Goal: Use online tool/utility: Utilize a website feature to perform a specific function

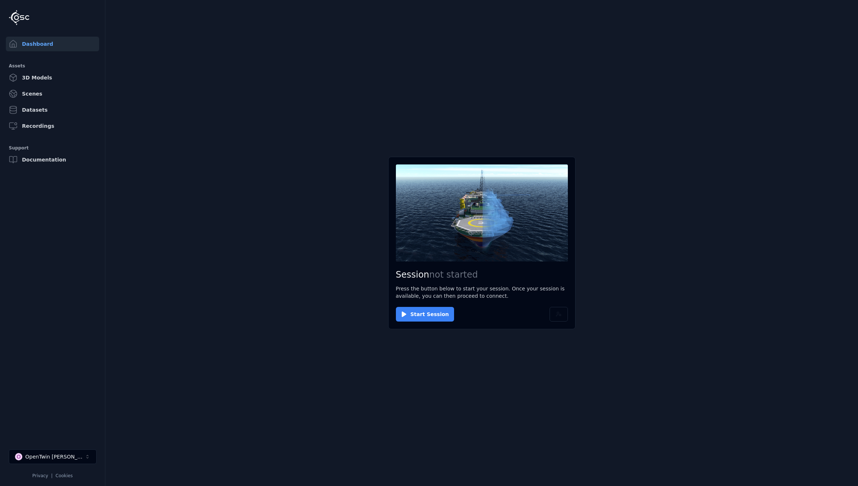
click at [426, 314] on button "Start Session" at bounding box center [425, 314] width 58 height 15
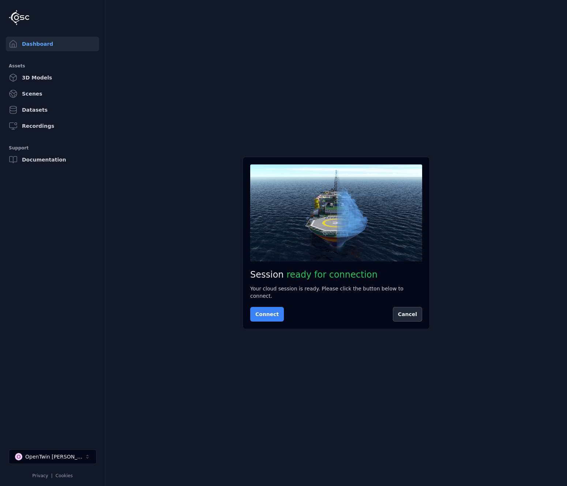
click at [265, 315] on button "Connect" at bounding box center [267, 314] width 34 height 15
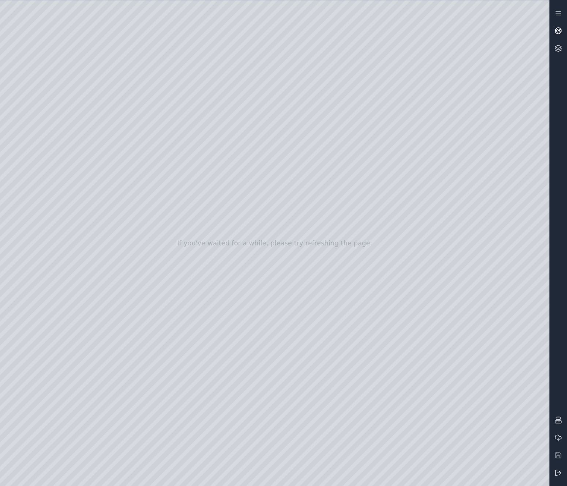
click at [560, 30] on icon at bounding box center [558, 30] width 7 height 7
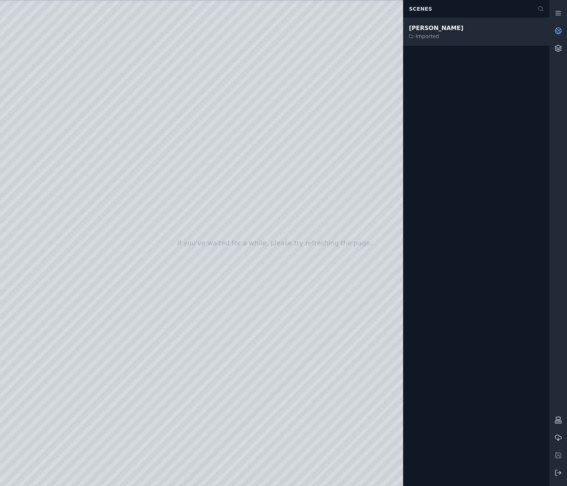
click at [450, 31] on div "[PERSON_NAME] Imported" at bounding box center [476, 32] width 146 height 28
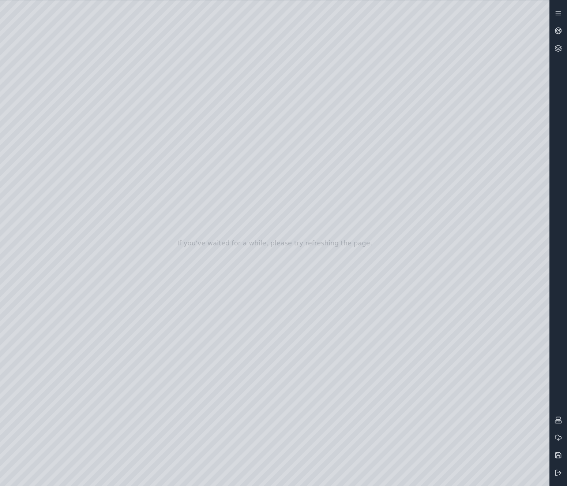
click at [57, 104] on div at bounding box center [275, 242] width 550 height 485
click at [49, 121] on div at bounding box center [275, 242] width 550 height 485
click at [106, 221] on div at bounding box center [275, 242] width 550 height 485
click at [119, 199] on div at bounding box center [275, 242] width 550 height 485
click at [535, 474] on div at bounding box center [275, 242] width 550 height 485
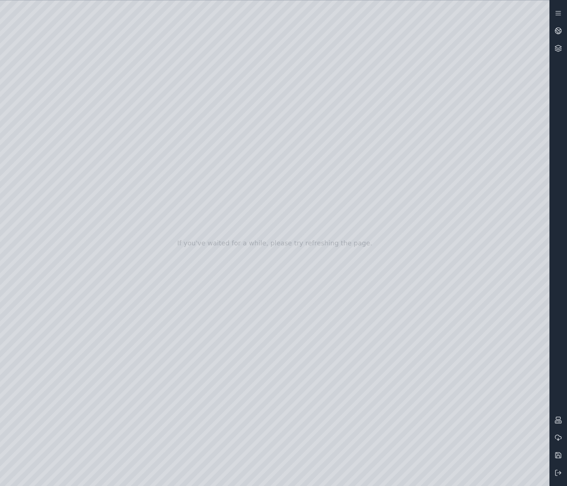
click at [394, 324] on div at bounding box center [275, 242] width 550 height 485
click at [528, 446] on div at bounding box center [275, 242] width 550 height 485
click at [413, 323] on div at bounding box center [275, 242] width 550 height 485
click at [391, 324] on div at bounding box center [275, 242] width 550 height 485
click at [441, 387] on div at bounding box center [275, 242] width 550 height 485
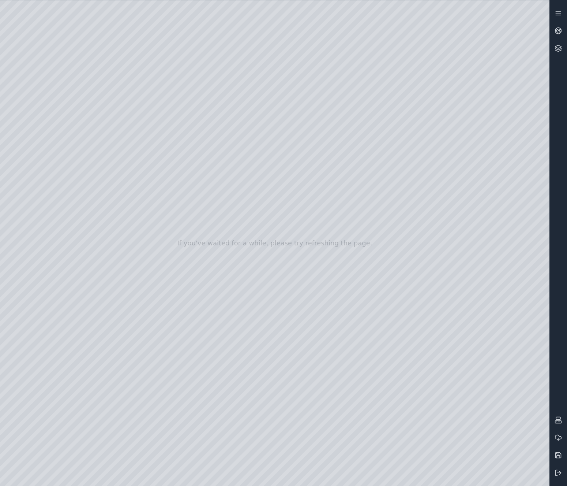
click at [441, 387] on div at bounding box center [275, 242] width 550 height 485
click at [468, 408] on div at bounding box center [275, 242] width 550 height 485
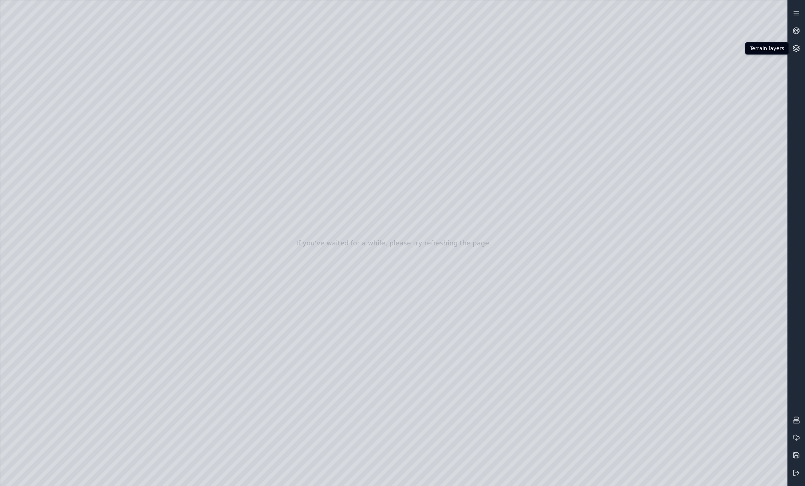
click at [798, 48] on icon at bounding box center [797, 46] width 6 height 3
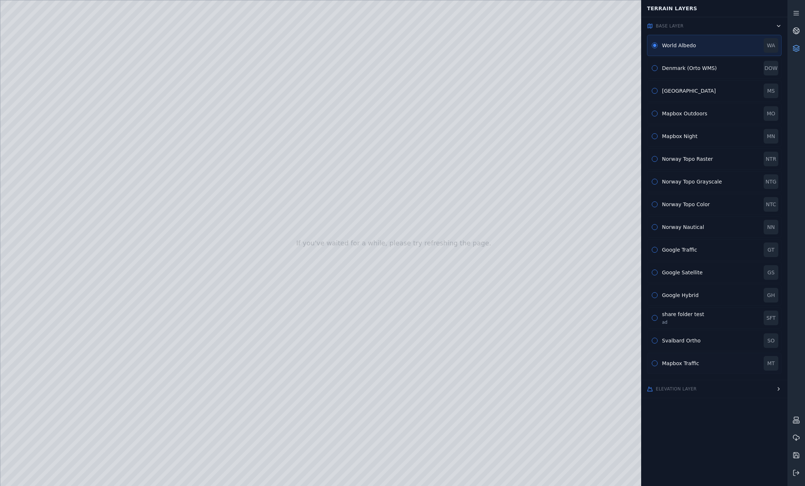
click at [681, 364] on div "Mapbox Traffic" at bounding box center [710, 362] width 97 height 7
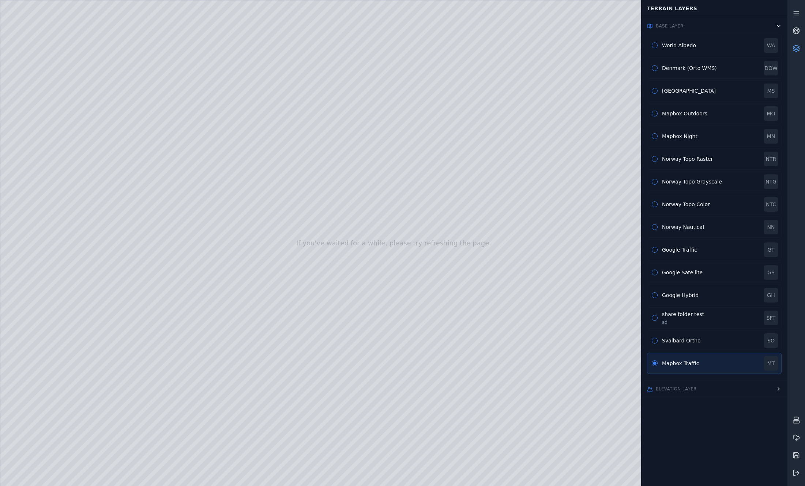
click at [799, 49] on icon at bounding box center [797, 48] width 6 height 1
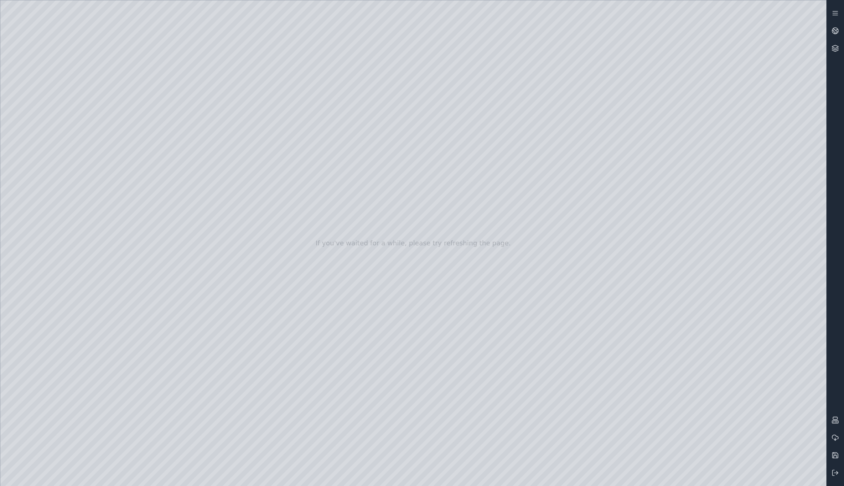
click at [90, 32] on div at bounding box center [413, 242] width 826 height 485
click at [673, 322] on div at bounding box center [413, 242] width 826 height 485
click at [47, 123] on div at bounding box center [413, 242] width 826 height 485
click at [125, 78] on div at bounding box center [413, 242] width 826 height 485
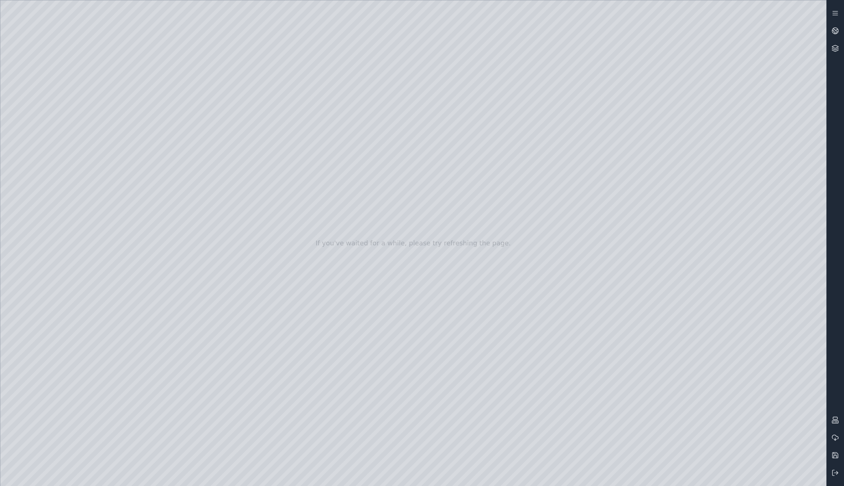
click at [739, 382] on div at bounding box center [413, 242] width 826 height 485
click at [669, 323] on div at bounding box center [413, 242] width 826 height 485
click at [670, 323] on div at bounding box center [413, 242] width 826 height 485
click at [763, 385] on div at bounding box center [413, 242] width 826 height 485
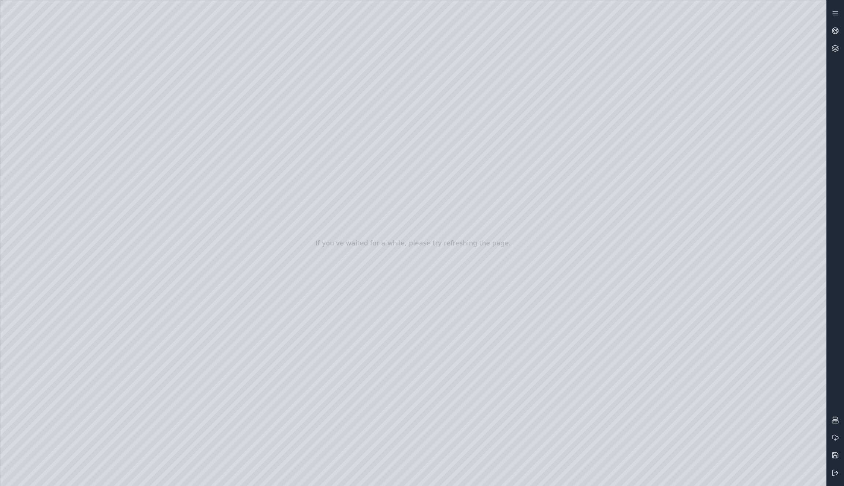
click at [672, 384] on div at bounding box center [413, 242] width 826 height 485
click at [127, 224] on div at bounding box center [413, 242] width 826 height 485
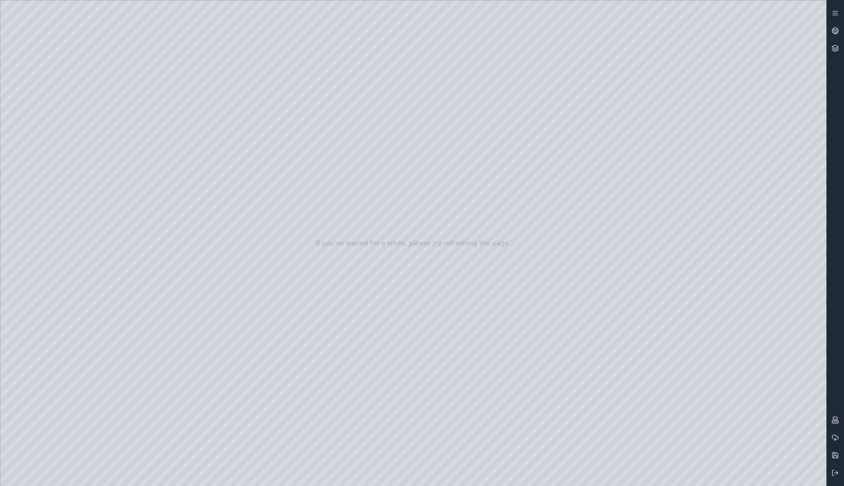
click at [43, 139] on div at bounding box center [413, 242] width 826 height 485
click at [223, 390] on div at bounding box center [413, 242] width 826 height 485
click at [670, 319] on div at bounding box center [413, 242] width 826 height 485
click at [808, 444] on div at bounding box center [413, 242] width 826 height 485
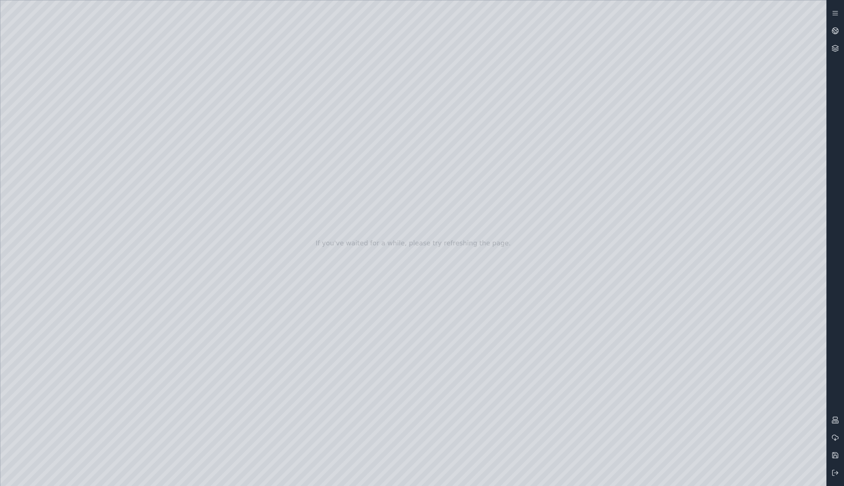
click at [670, 322] on div at bounding box center [413, 242] width 826 height 485
click at [52, 121] on div at bounding box center [413, 242] width 826 height 485
click at [164, 122] on div at bounding box center [413, 242] width 826 height 485
click at [688, 324] on div at bounding box center [413, 242] width 826 height 485
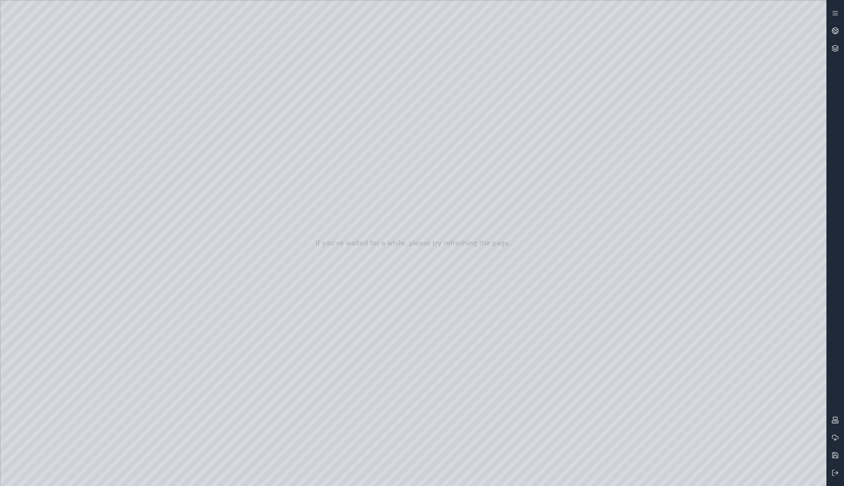
click at [670, 323] on div at bounding box center [413, 242] width 826 height 485
drag, startPoint x: 524, startPoint y: 370, endPoint x: 546, endPoint y: 327, distance: 48.0
click at [546, 327] on div at bounding box center [413, 242] width 826 height 485
click at [737, 411] on div at bounding box center [413, 242] width 826 height 485
click at [739, 410] on div at bounding box center [413, 242] width 826 height 485
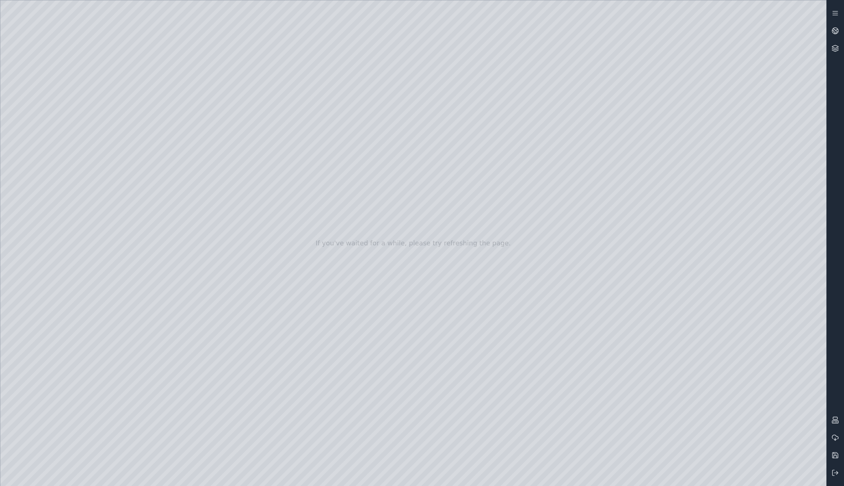
click at [737, 405] on div at bounding box center [413, 242] width 826 height 485
click at [742, 358] on div at bounding box center [413, 242] width 826 height 485
click at [51, 141] on div at bounding box center [413, 242] width 826 height 485
drag, startPoint x: 237, startPoint y: 373, endPoint x: 235, endPoint y: 379, distance: 6.5
click at [236, 381] on div at bounding box center [413, 242] width 826 height 485
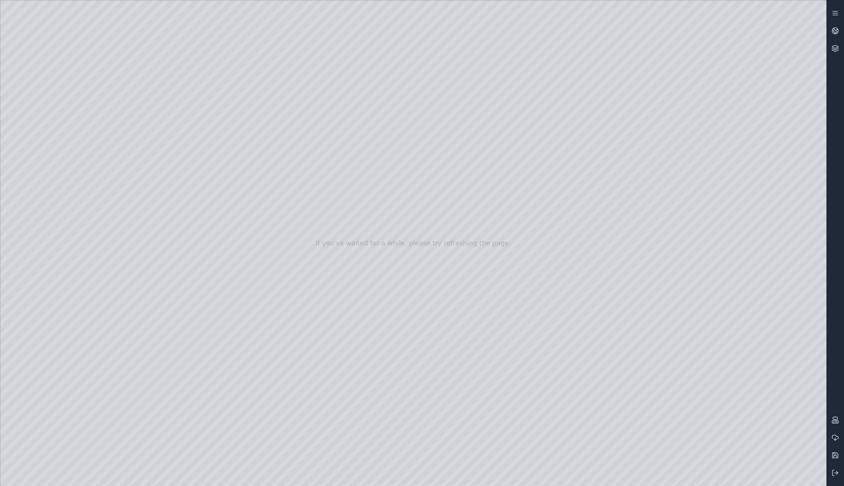
drag, startPoint x: 235, startPoint y: 376, endPoint x: 235, endPoint y: 403, distance: 27.1
click at [233, 407] on div at bounding box center [413, 242] width 826 height 485
drag, startPoint x: 236, startPoint y: 400, endPoint x: 234, endPoint y: 409, distance: 8.7
click at [234, 410] on div at bounding box center [413, 242] width 826 height 485
click at [223, 350] on div at bounding box center [413, 242] width 826 height 485
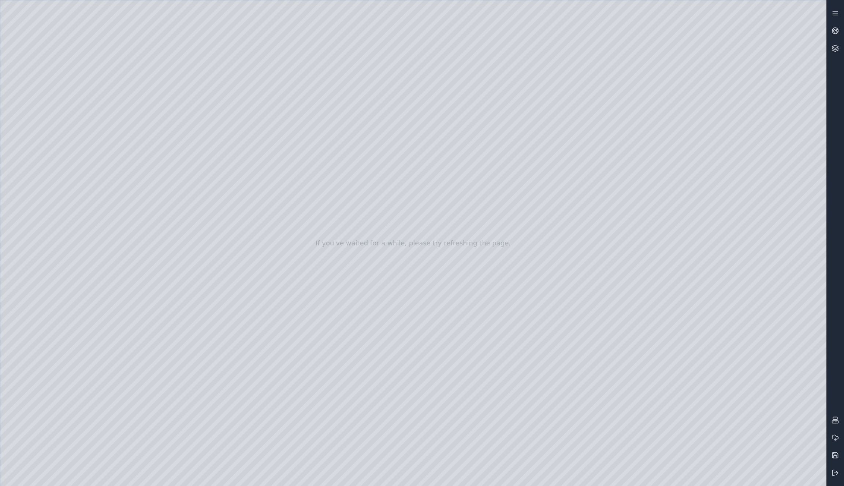
drag, startPoint x: 235, startPoint y: 314, endPoint x: 241, endPoint y: 201, distance: 113.2
click at [240, 194] on div at bounding box center [413, 242] width 826 height 485
click at [223, 391] on div at bounding box center [413, 242] width 826 height 485
click at [222, 188] on div at bounding box center [413, 242] width 826 height 485
click at [56, 121] on div at bounding box center [413, 242] width 826 height 485
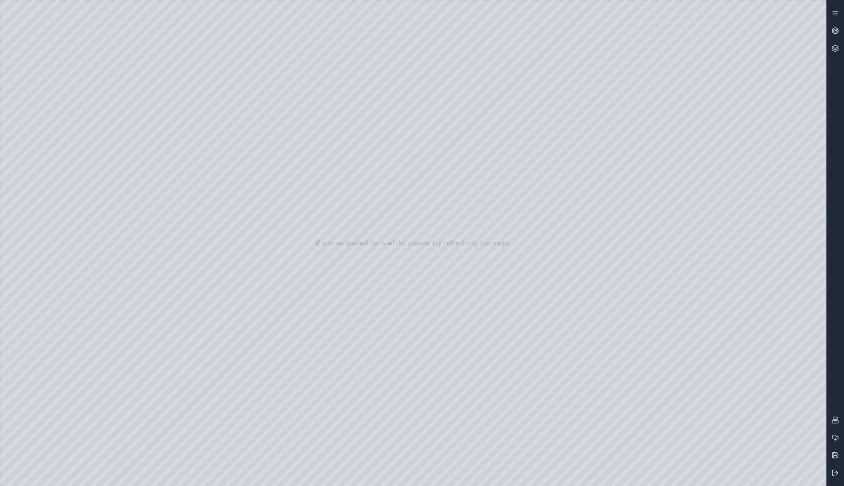
click at [126, 122] on div at bounding box center [413, 242] width 826 height 485
click at [136, 204] on div at bounding box center [413, 242] width 826 height 485
click at [141, 184] on div at bounding box center [413, 242] width 826 height 485
click at [146, 119] on div at bounding box center [413, 242] width 826 height 485
click at [134, 184] on div at bounding box center [413, 242] width 826 height 485
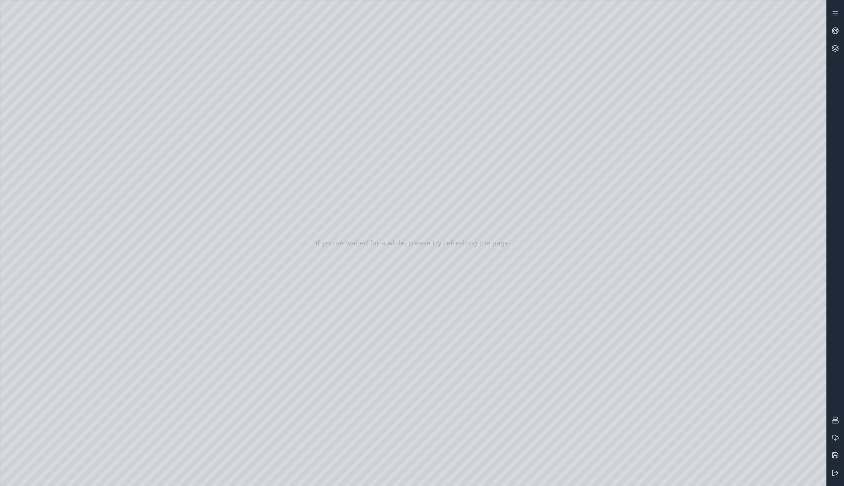
drag, startPoint x: 439, startPoint y: 187, endPoint x: 488, endPoint y: 288, distance: 112.0
click at [489, 288] on div at bounding box center [413, 242] width 826 height 485
click at [46, 140] on div at bounding box center [413, 242] width 826 height 485
click at [46, 157] on div at bounding box center [413, 242] width 826 height 485
click at [171, 118] on div at bounding box center [413, 242] width 826 height 485
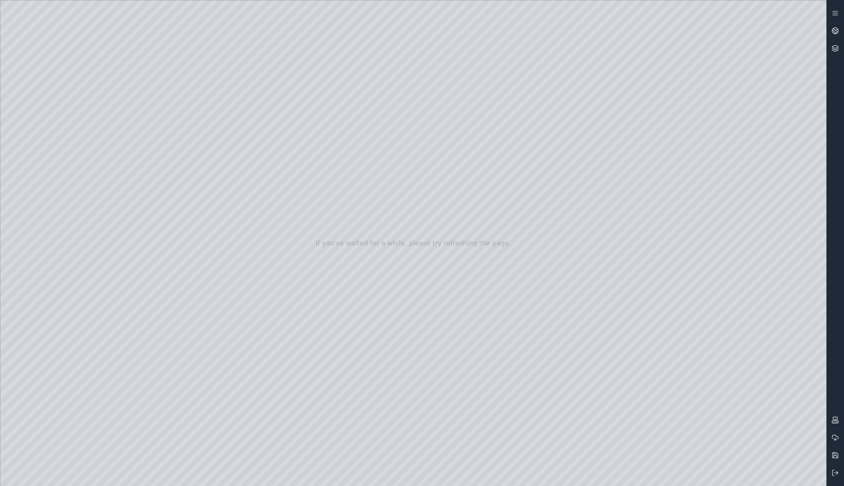
click at [131, 83] on div at bounding box center [413, 242] width 826 height 485
click at [118, 85] on div at bounding box center [413, 242] width 826 height 485
click at [94, 34] on div at bounding box center [413, 242] width 826 height 485
click at [51, 159] on div at bounding box center [413, 242] width 826 height 485
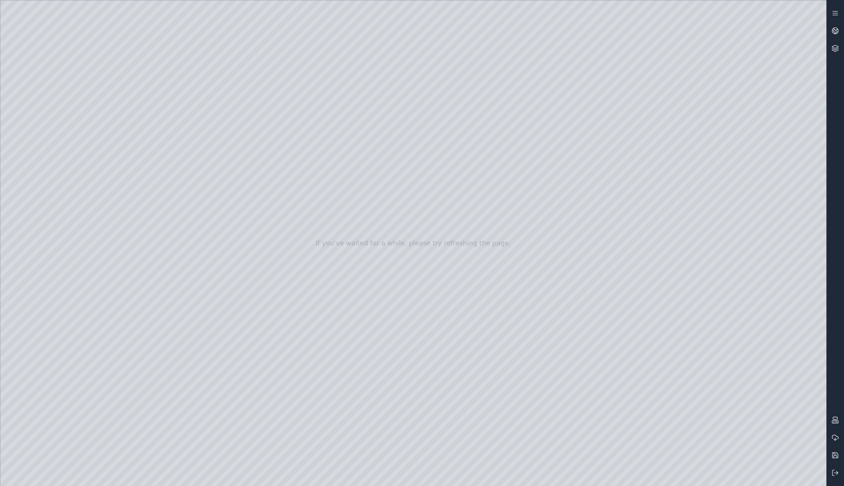
click at [93, 33] on div at bounding box center [413, 242] width 826 height 485
click at [197, 61] on div at bounding box center [413, 242] width 826 height 485
click at [199, 59] on div at bounding box center [413, 242] width 826 height 485
click at [94, 34] on div at bounding box center [413, 242] width 826 height 485
click at [51, 139] on div at bounding box center [413, 242] width 826 height 485
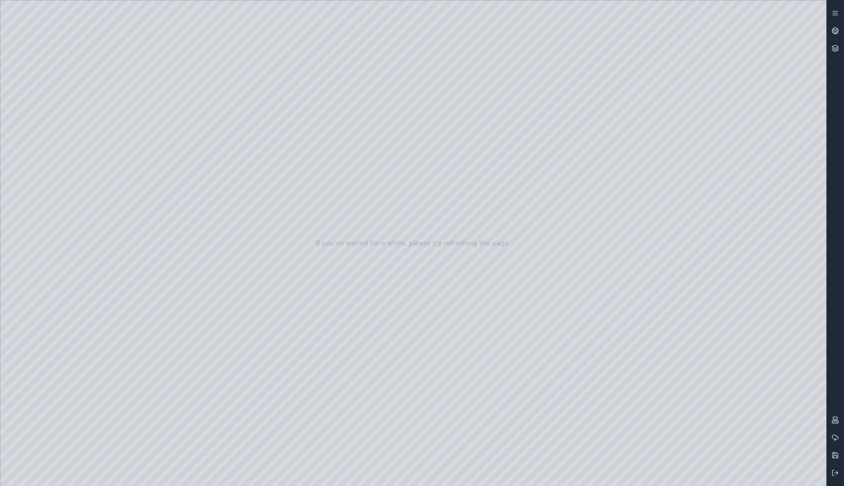
click at [51, 139] on div at bounding box center [413, 242] width 826 height 485
click at [50, 157] on div at bounding box center [413, 242] width 826 height 485
click at [118, 151] on div at bounding box center [413, 242] width 826 height 485
click at [113, 82] on div at bounding box center [413, 242] width 826 height 485
click at [106, 107] on div at bounding box center [413, 242] width 826 height 485
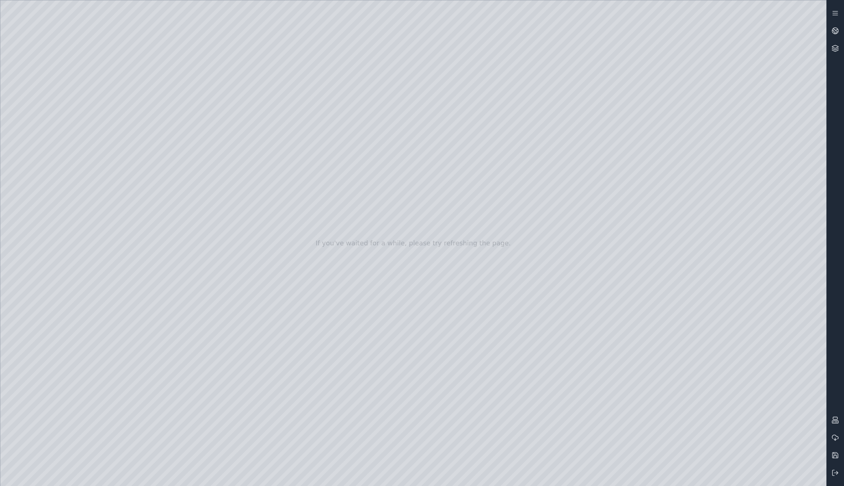
click at [94, 32] on div at bounding box center [413, 242] width 826 height 485
click at [53, 142] on div at bounding box center [413, 242] width 826 height 485
click at [42, 120] on div at bounding box center [413, 242] width 826 height 485
click at [139, 222] on div at bounding box center [413, 242] width 826 height 485
click at [48, 142] on div at bounding box center [413, 242] width 826 height 485
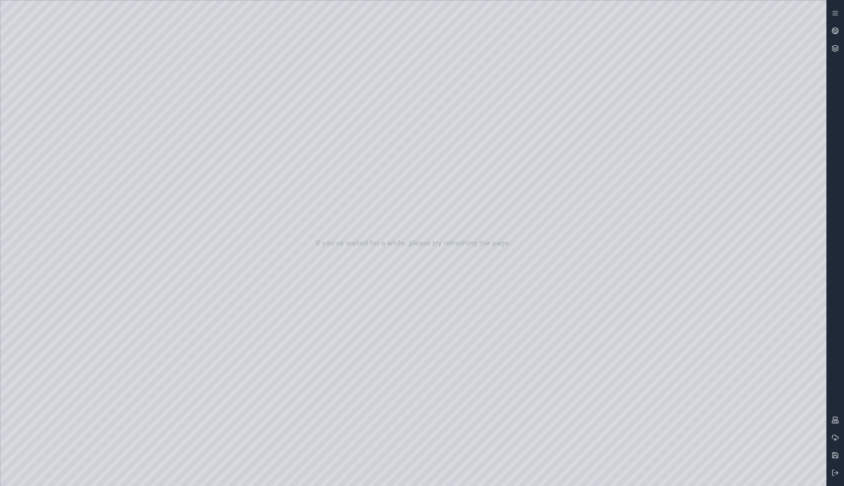
click at [48, 159] on div at bounding box center [413, 242] width 826 height 485
click at [148, 116] on div at bounding box center [413, 242] width 826 height 485
click at [134, 80] on div at bounding box center [413, 242] width 826 height 485
click at [116, 90] on div at bounding box center [413, 242] width 826 height 485
click at [51, 124] on div at bounding box center [413, 242] width 826 height 485
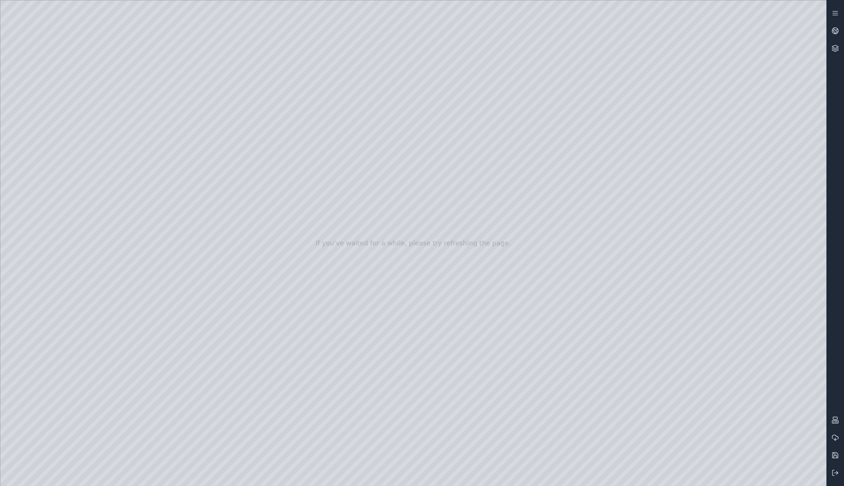
click at [131, 205] on div at bounding box center [413, 242] width 826 height 485
click at [717, 382] on div at bounding box center [413, 242] width 826 height 485
click at [744, 362] on div at bounding box center [413, 242] width 826 height 485
click at [737, 405] on div at bounding box center [413, 242] width 826 height 485
click at [689, 321] on div at bounding box center [413, 242] width 826 height 485
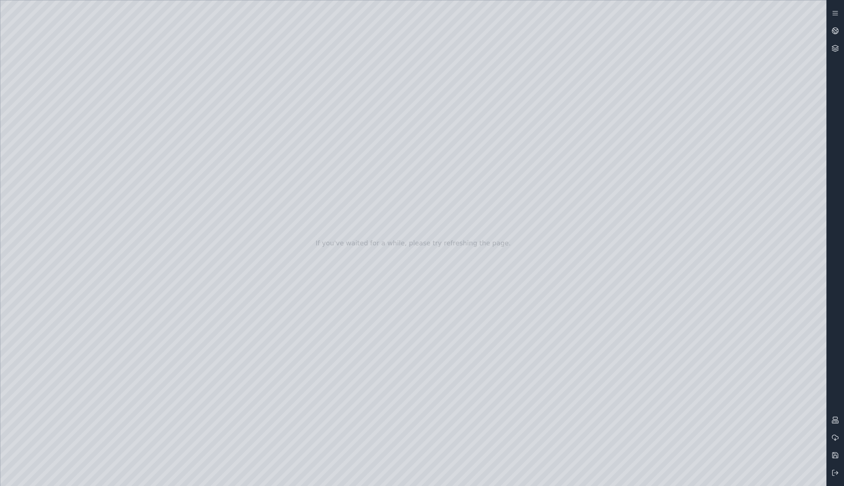
click at [674, 320] on div at bounding box center [413, 242] width 826 height 485
click at [808, 445] on div at bounding box center [413, 242] width 826 height 485
click at [669, 323] on div at bounding box center [413, 242] width 826 height 485
click at [674, 323] on div at bounding box center [413, 242] width 826 height 485
click at [154, 84] on div at bounding box center [413, 242] width 826 height 485
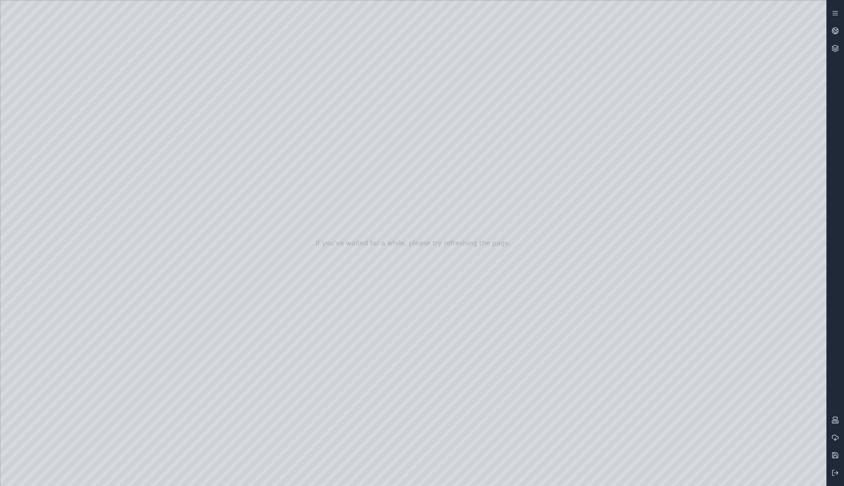
click at [672, 324] on div at bounding box center [413, 242] width 826 height 485
click at [149, 118] on div at bounding box center [413, 242] width 826 height 485
click at [672, 322] on div at bounding box center [413, 242] width 826 height 485
click at [148, 177] on div at bounding box center [413, 242] width 826 height 485
click at [152, 161] on div at bounding box center [413, 242] width 826 height 485
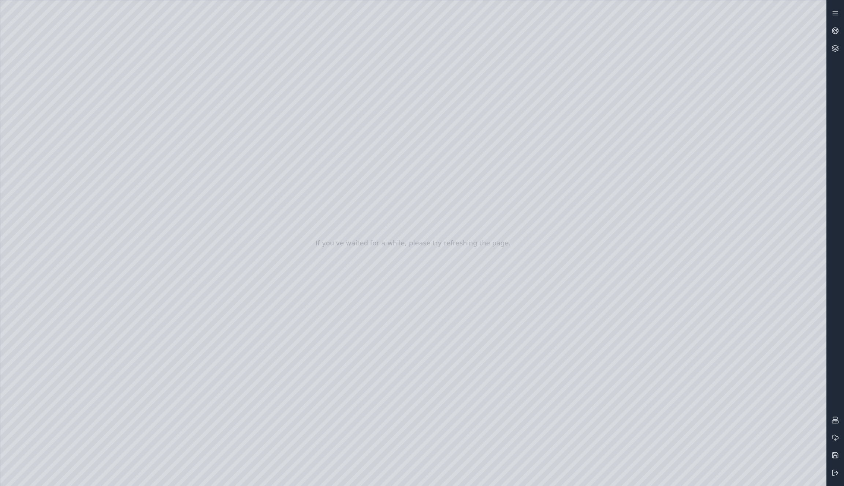
click at [146, 180] on div at bounding box center [413, 242] width 826 height 485
click at [149, 201] on div at bounding box center [413, 242] width 826 height 485
click at [747, 384] on div at bounding box center [413, 242] width 826 height 485
click at [742, 358] on div at bounding box center [413, 242] width 826 height 485
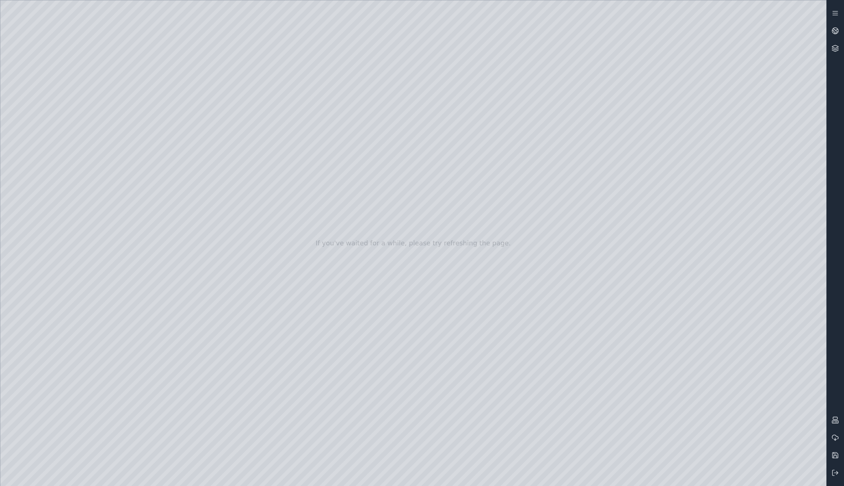
click at [671, 321] on div at bounding box center [413, 242] width 826 height 485
click at [672, 321] on div at bounding box center [413, 242] width 826 height 485
click at [715, 384] on div at bounding box center [413, 242] width 826 height 485
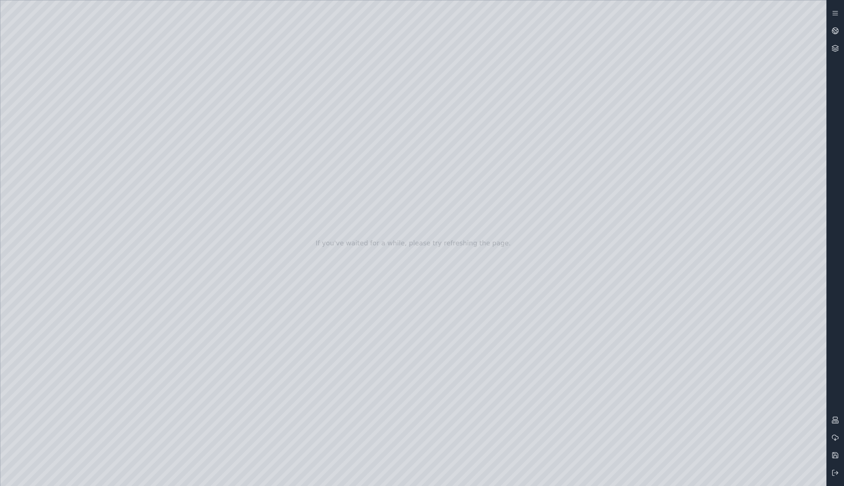
click at [738, 359] on div at bounding box center [413, 242] width 826 height 485
click at [717, 381] on div at bounding box center [413, 242] width 826 height 485
click at [769, 380] on div at bounding box center [413, 242] width 826 height 485
click at [56, 141] on div at bounding box center [413, 242] width 826 height 485
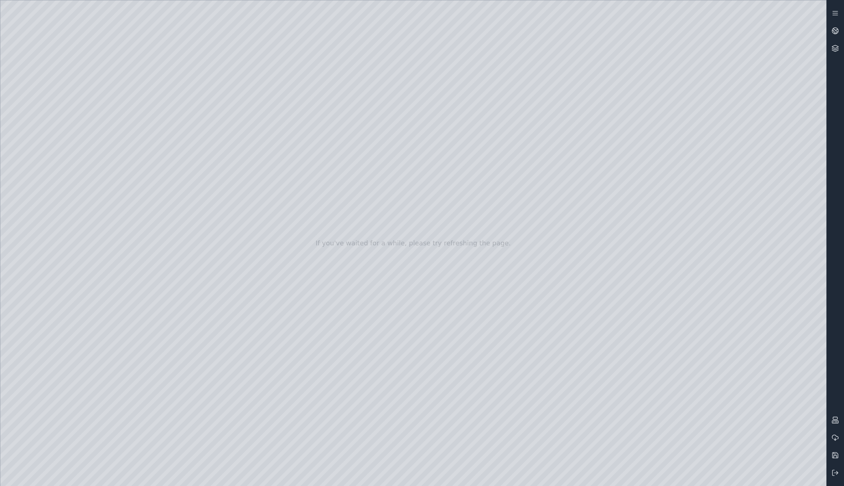
click at [221, 388] on div at bounding box center [413, 242] width 826 height 485
click at [674, 320] on div at bounding box center [413, 242] width 826 height 485
click at [742, 357] on div at bounding box center [413, 242] width 826 height 485
click at [676, 382] on div at bounding box center [413, 242] width 826 height 485
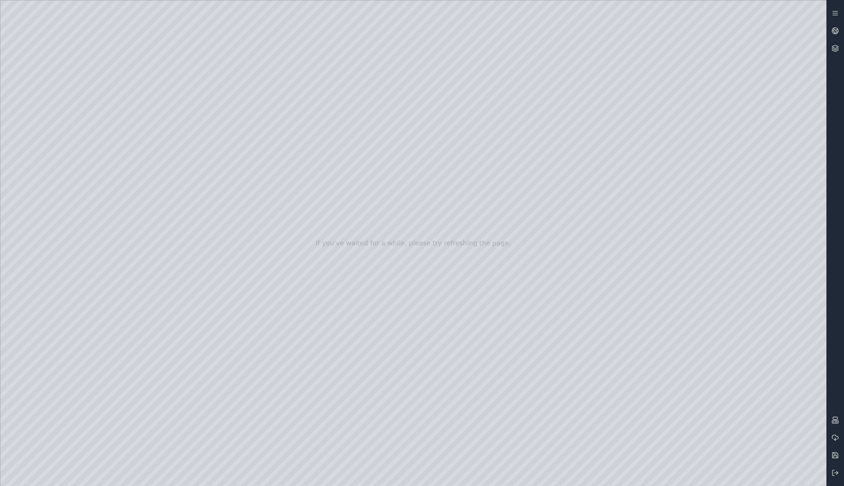
click at [676, 382] on div at bounding box center [413, 242] width 826 height 485
click at [673, 381] on div at bounding box center [413, 242] width 826 height 485
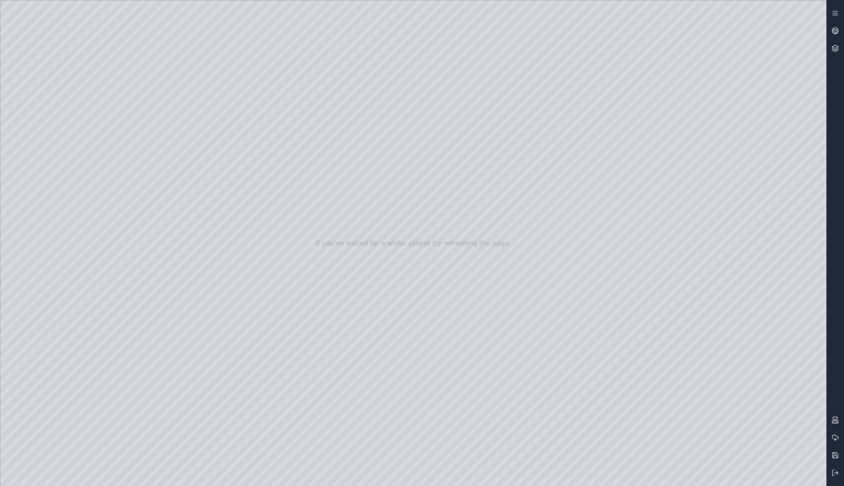
click at [672, 381] on div at bounding box center [413, 242] width 826 height 485
click at [740, 410] on div at bounding box center [413, 242] width 826 height 485
click at [740, 409] on div at bounding box center [413, 242] width 826 height 485
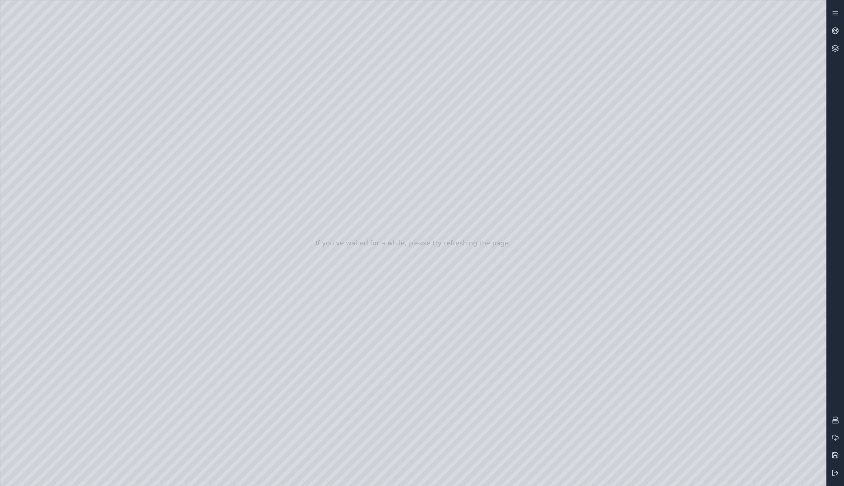
click at [717, 383] on div at bounding box center [413, 242] width 826 height 485
click at [741, 406] on div at bounding box center [413, 242] width 826 height 485
click at [765, 389] on div at bounding box center [413, 242] width 826 height 485
click at [745, 409] on div at bounding box center [413, 242] width 826 height 485
click at [737, 358] on div at bounding box center [413, 242] width 826 height 485
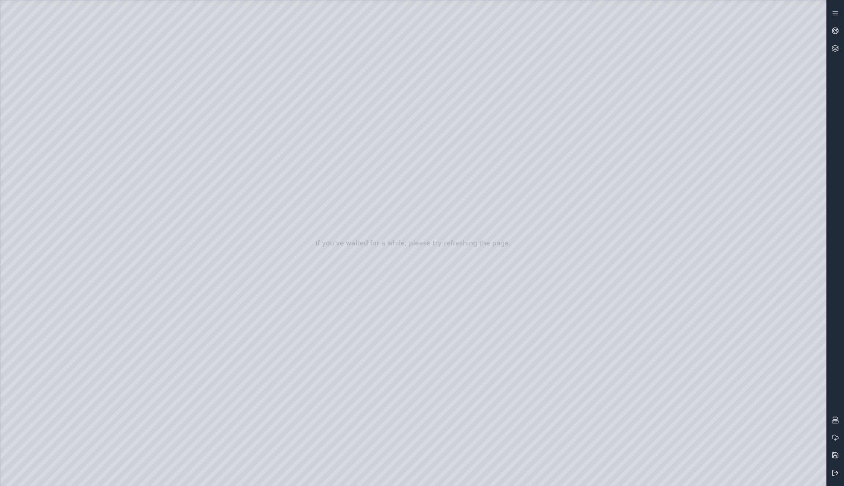
click at [737, 358] on div at bounding box center [413, 242] width 826 height 485
click at [563, 474] on div at bounding box center [413, 242] width 826 height 485
click at [53, 142] on div at bounding box center [413, 242] width 826 height 485
click at [54, 142] on div at bounding box center [413, 242] width 826 height 485
click at [56, 154] on div at bounding box center [413, 242] width 826 height 485
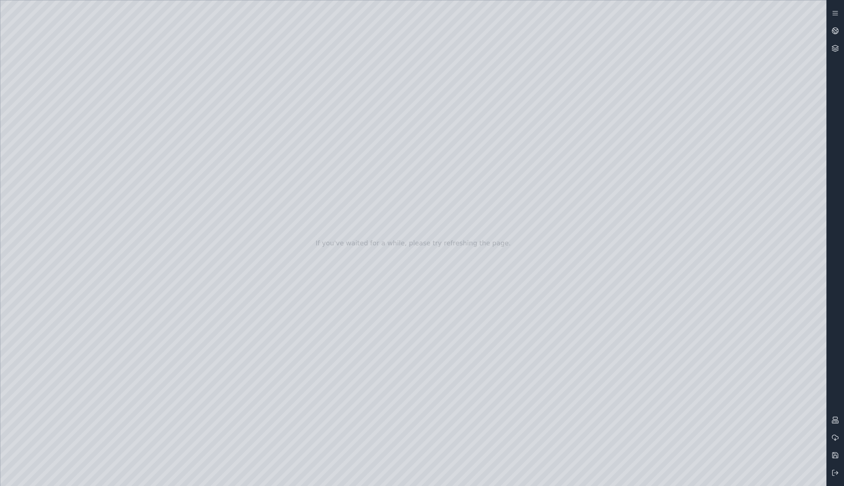
click at [143, 134] on div at bounding box center [413, 242] width 826 height 485
click at [132, 78] on div at bounding box center [413, 242] width 826 height 485
click at [122, 83] on div at bounding box center [413, 242] width 826 height 485
click at [125, 94] on div at bounding box center [413, 242] width 826 height 485
click at [109, 101] on div at bounding box center [413, 242] width 826 height 485
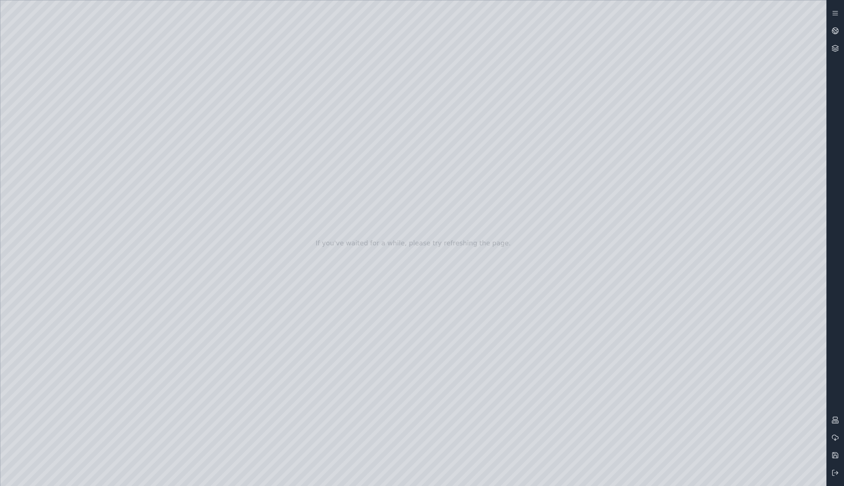
click at [96, 33] on div at bounding box center [413, 242] width 826 height 485
click at [93, 32] on div at bounding box center [413, 242] width 826 height 485
click at [125, 79] on div at bounding box center [413, 242] width 826 height 485
click at [151, 75] on div at bounding box center [413, 242] width 826 height 485
click at [126, 81] on div at bounding box center [413, 242] width 826 height 485
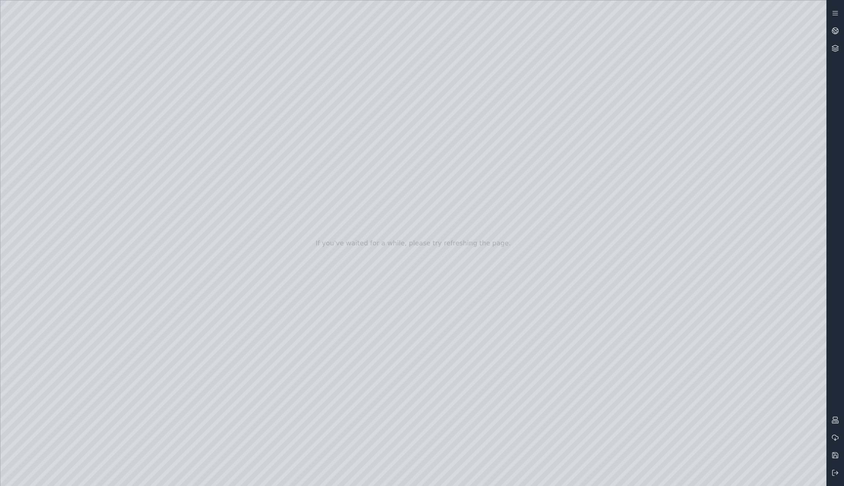
click at [209, 95] on div at bounding box center [413, 242] width 826 height 485
click at [91, 32] on div at bounding box center [413, 242] width 826 height 485
click at [91, 31] on div at bounding box center [413, 242] width 826 height 485
click at [162, 98] on div at bounding box center [413, 242] width 826 height 485
click at [136, 82] on div at bounding box center [413, 242] width 826 height 485
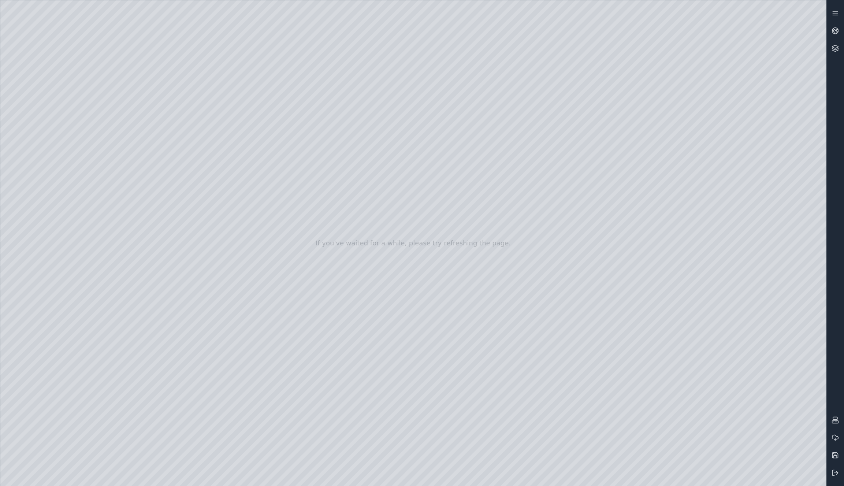
click at [212, 100] on div at bounding box center [413, 242] width 826 height 485
click at [672, 321] on div at bounding box center [413, 242] width 826 height 485
drag, startPoint x: 741, startPoint y: 436, endPoint x: 741, endPoint y: 354, distance: 82.3
click at [741, 354] on div at bounding box center [413, 242] width 826 height 485
click at [786, 443] on div at bounding box center [413, 242] width 826 height 485
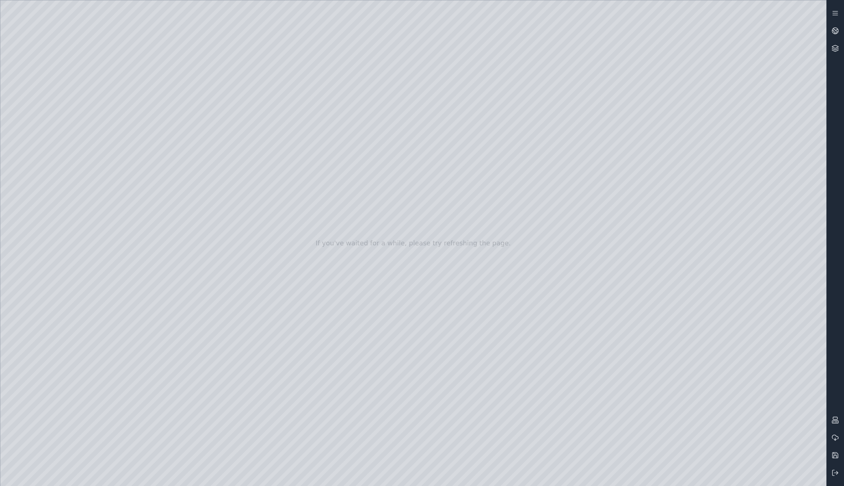
drag, startPoint x: 797, startPoint y: 444, endPoint x: 802, endPoint y: 445, distance: 4.8
click at [802, 445] on div at bounding box center [413, 242] width 826 height 485
click at [803, 445] on div at bounding box center [413, 242] width 826 height 485
click at [689, 319] on div at bounding box center [413, 242] width 826 height 485
click at [672, 324] on div at bounding box center [413, 242] width 826 height 485
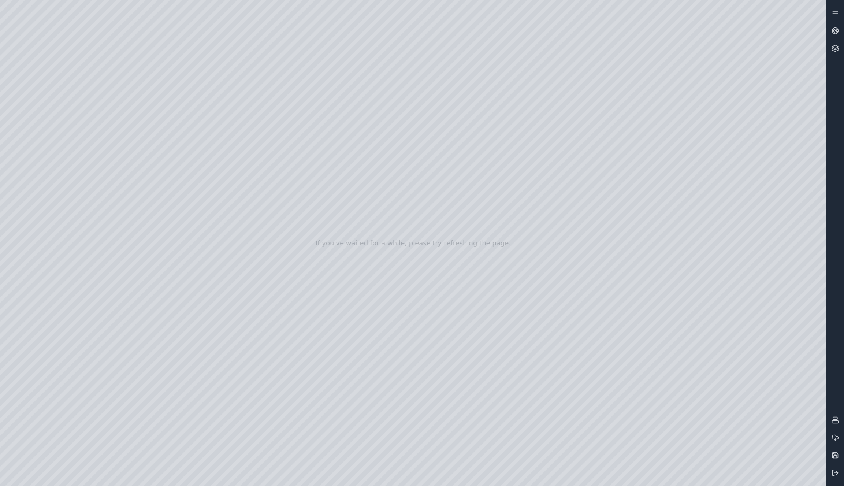
click at [672, 324] on div at bounding box center [413, 242] width 826 height 485
click at [838, 48] on link at bounding box center [835, 49] width 18 height 18
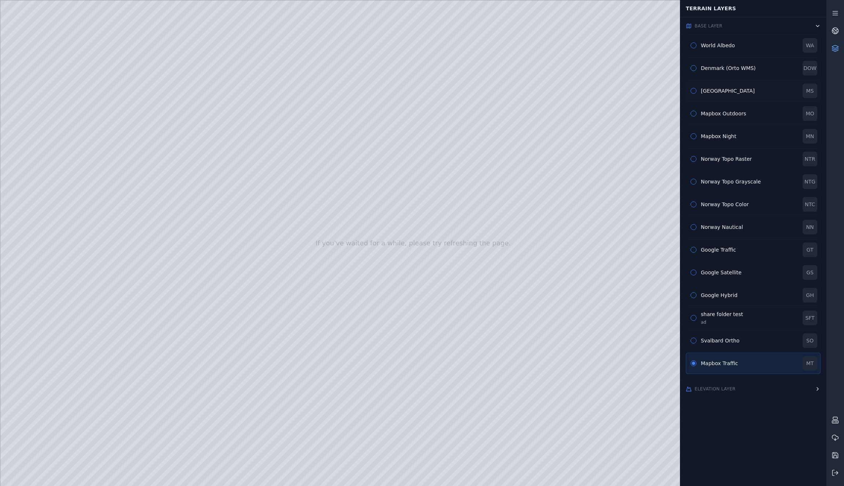
click at [729, 89] on div "[GEOGRAPHIC_DATA]" at bounding box center [748, 90] width 97 height 7
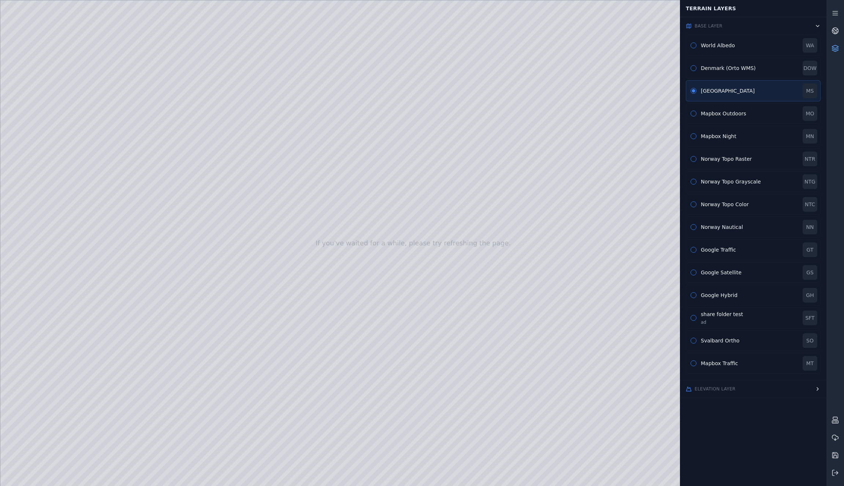
click at [834, 49] on icon at bounding box center [835, 48] width 6 height 1
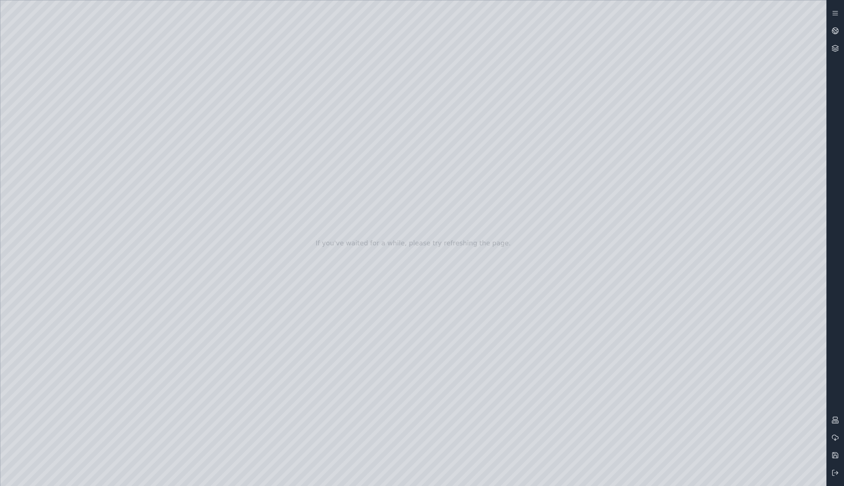
click at [715, 384] on div at bounding box center [413, 242] width 826 height 485
click at [686, 319] on div at bounding box center [413, 242] width 826 height 485
click at [670, 325] on div at bounding box center [413, 242] width 826 height 485
click at [94, 29] on div at bounding box center [413, 242] width 826 height 485
click at [95, 31] on div at bounding box center [413, 242] width 826 height 485
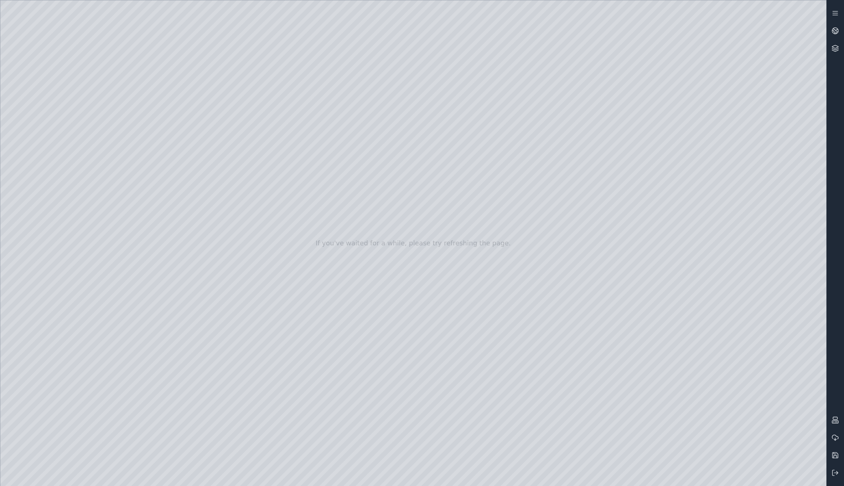
click at [166, 171] on div at bounding box center [413, 242] width 826 height 485
click at [126, 85] on div at bounding box center [413, 242] width 826 height 485
click at [156, 96] on div at bounding box center [413, 242] width 826 height 485
click at [61, 137] on div at bounding box center [413, 242] width 826 height 485
click at [214, 262] on div at bounding box center [413, 242] width 826 height 485
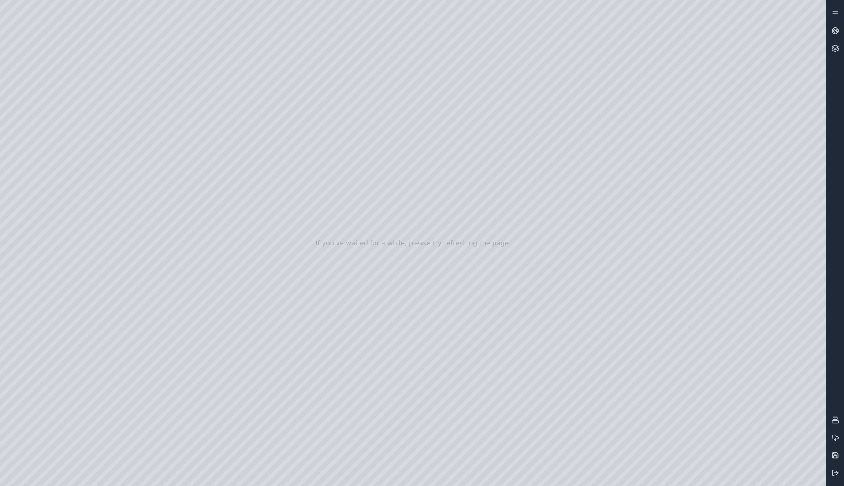
click at [744, 361] on div at bounding box center [413, 242] width 826 height 485
click at [688, 321] on div at bounding box center [413, 242] width 826 height 485
click at [671, 320] on div at bounding box center [413, 242] width 826 height 485
click at [222, 210] on div at bounding box center [413, 242] width 826 height 485
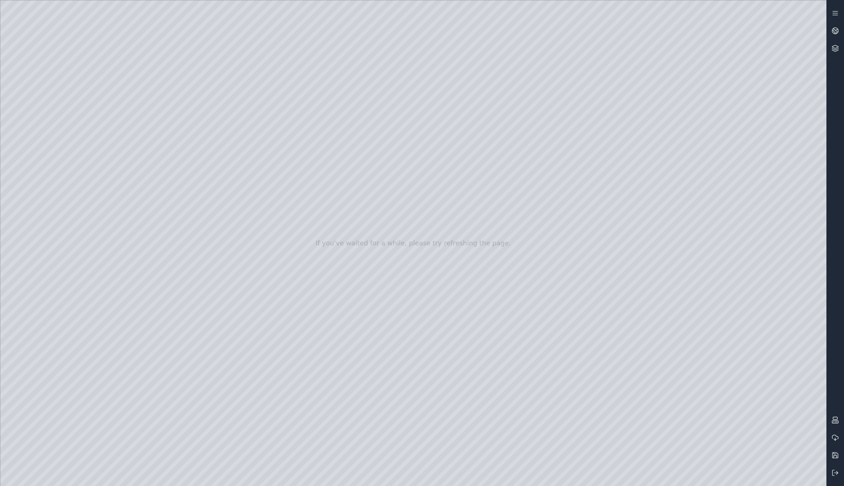
click at [213, 210] on div at bounding box center [413, 242] width 826 height 485
click at [223, 138] on div at bounding box center [413, 242] width 826 height 485
click at [836, 48] on icon at bounding box center [834, 48] width 7 height 7
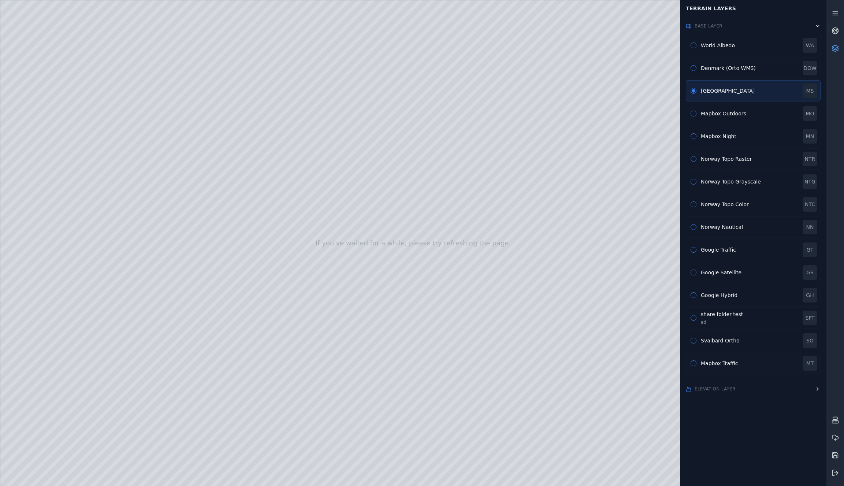
click at [723, 363] on div "Mapbox Traffic" at bounding box center [748, 362] width 97 height 7
click at [835, 46] on icon at bounding box center [834, 48] width 7 height 7
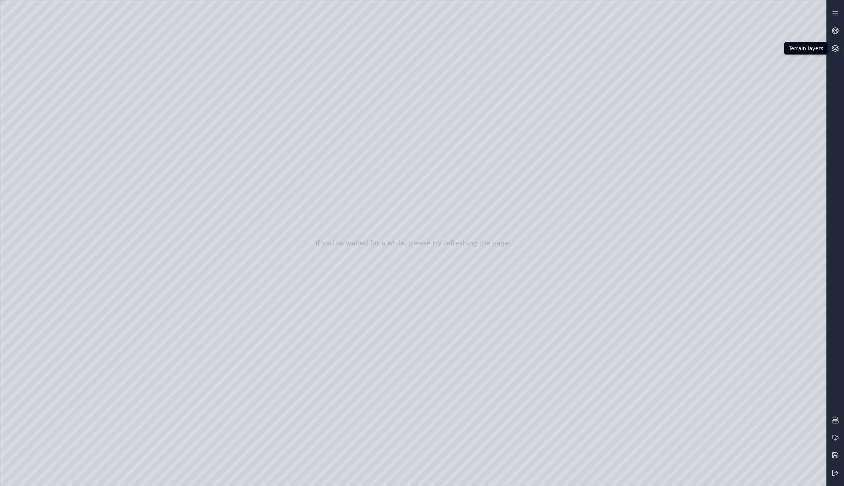
click at [834, 46] on icon at bounding box center [834, 48] width 7 height 7
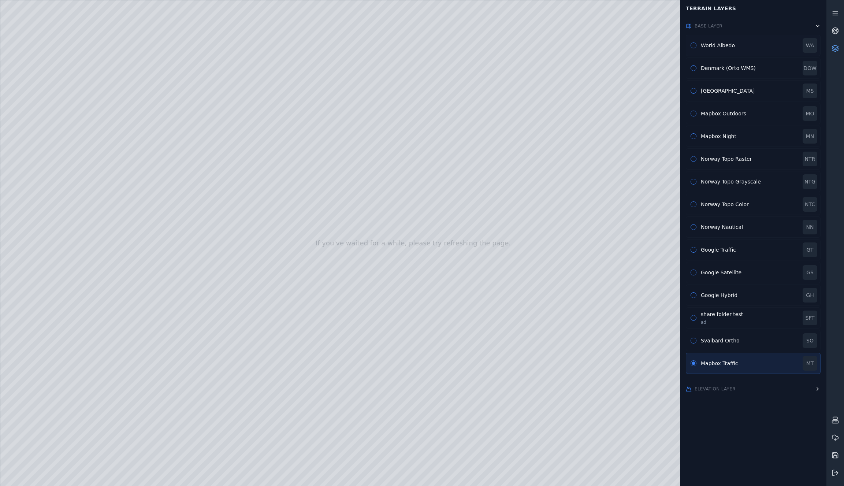
click at [719, 45] on div "World Albedo" at bounding box center [748, 45] width 97 height 7
click at [416, 96] on div at bounding box center [413, 242] width 826 height 485
